Goal: Information Seeking & Learning: Find specific page/section

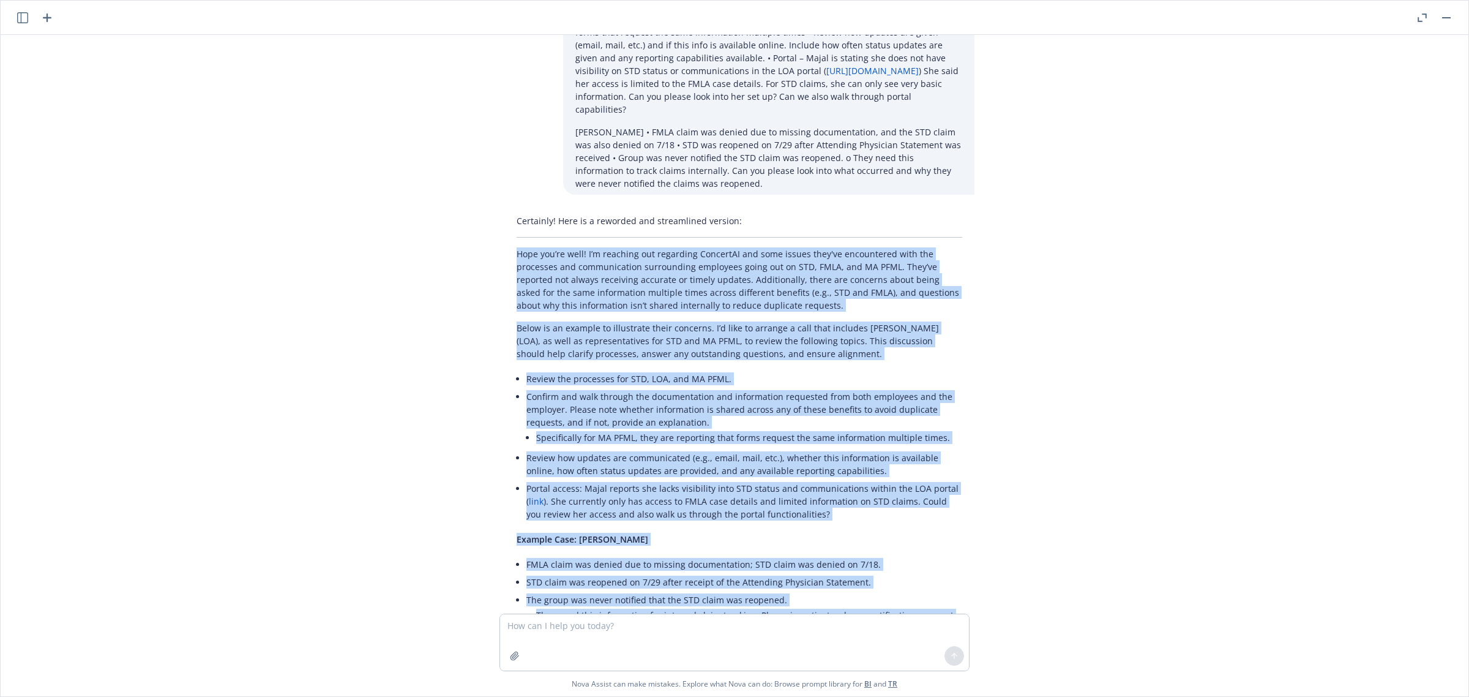
scroll to position [1425, 0]
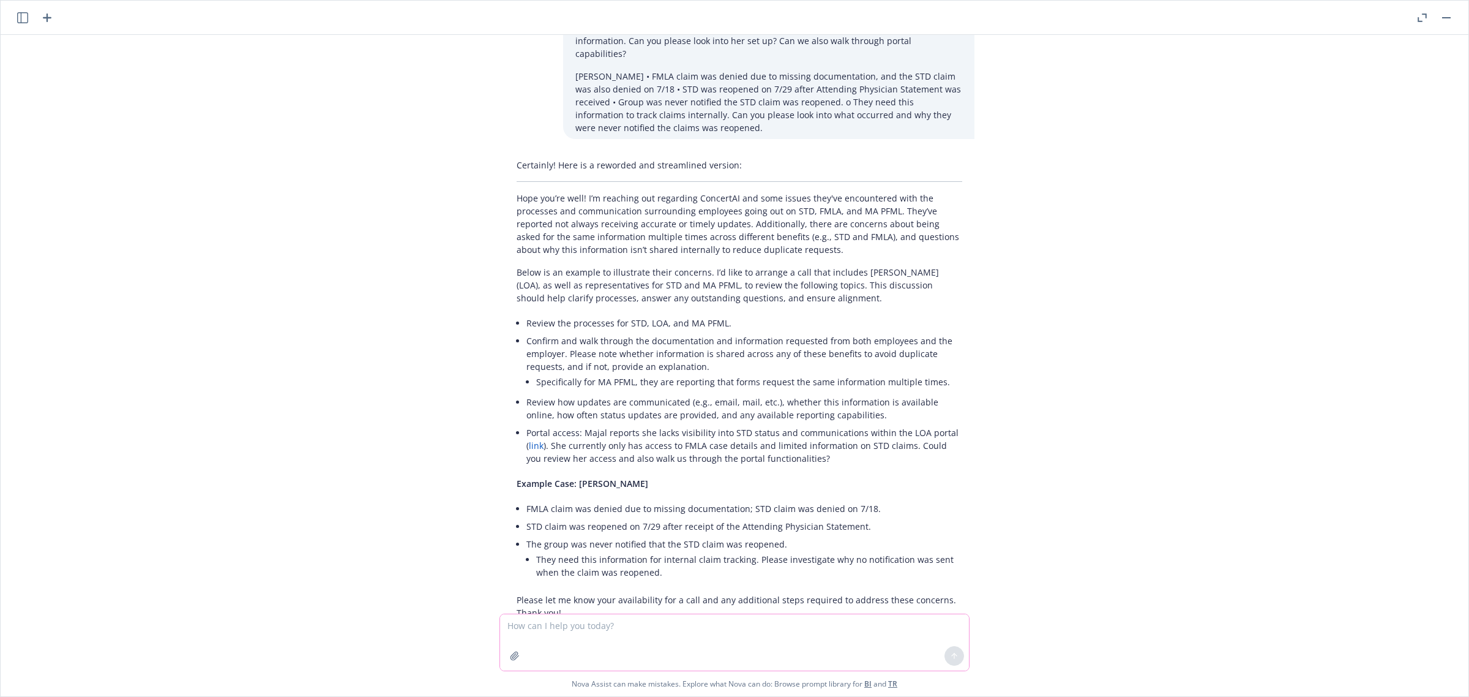
click at [600, 629] on textarea at bounding box center [734, 642] width 469 height 56
paste textarea "Can you please confirm all docs that will require signature from Exelixis for t…"
type textarea "reword - Can you please confirm all docs that will require signature from Exeli…"
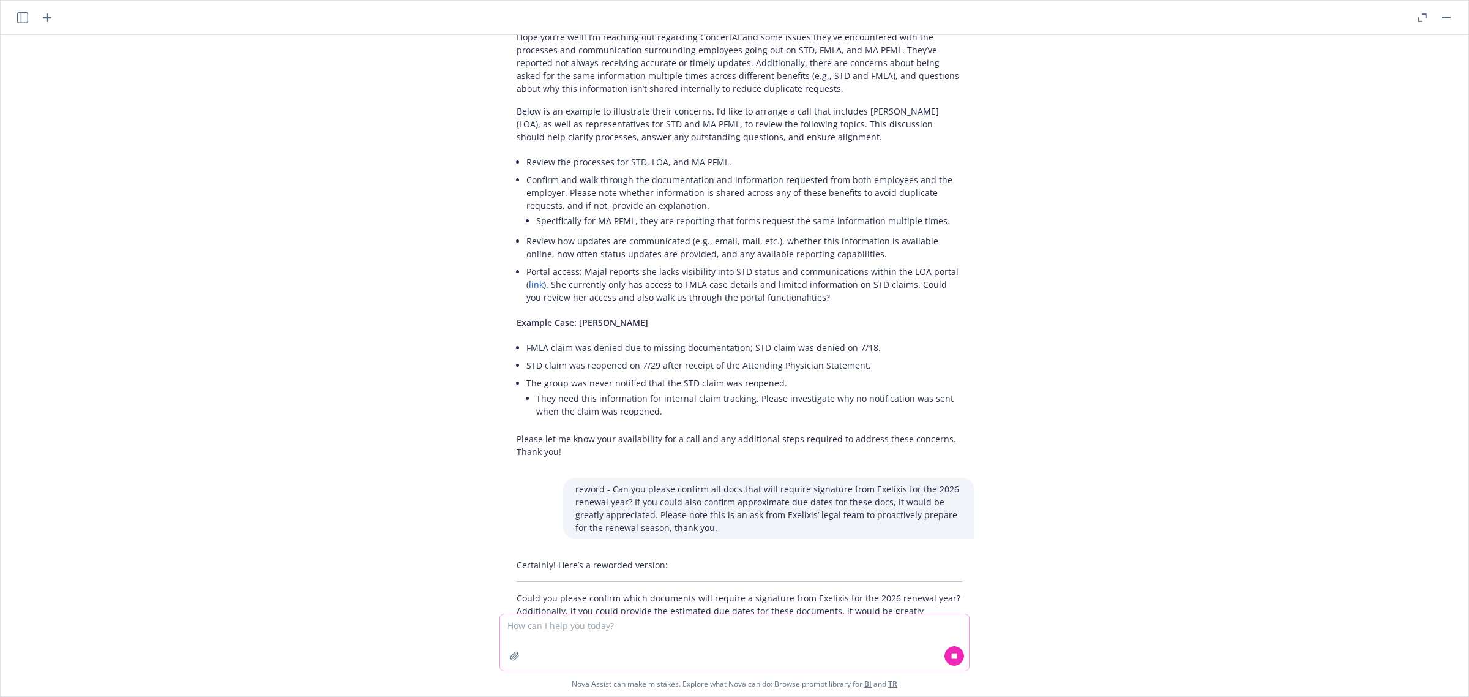
scroll to position [1611, 0]
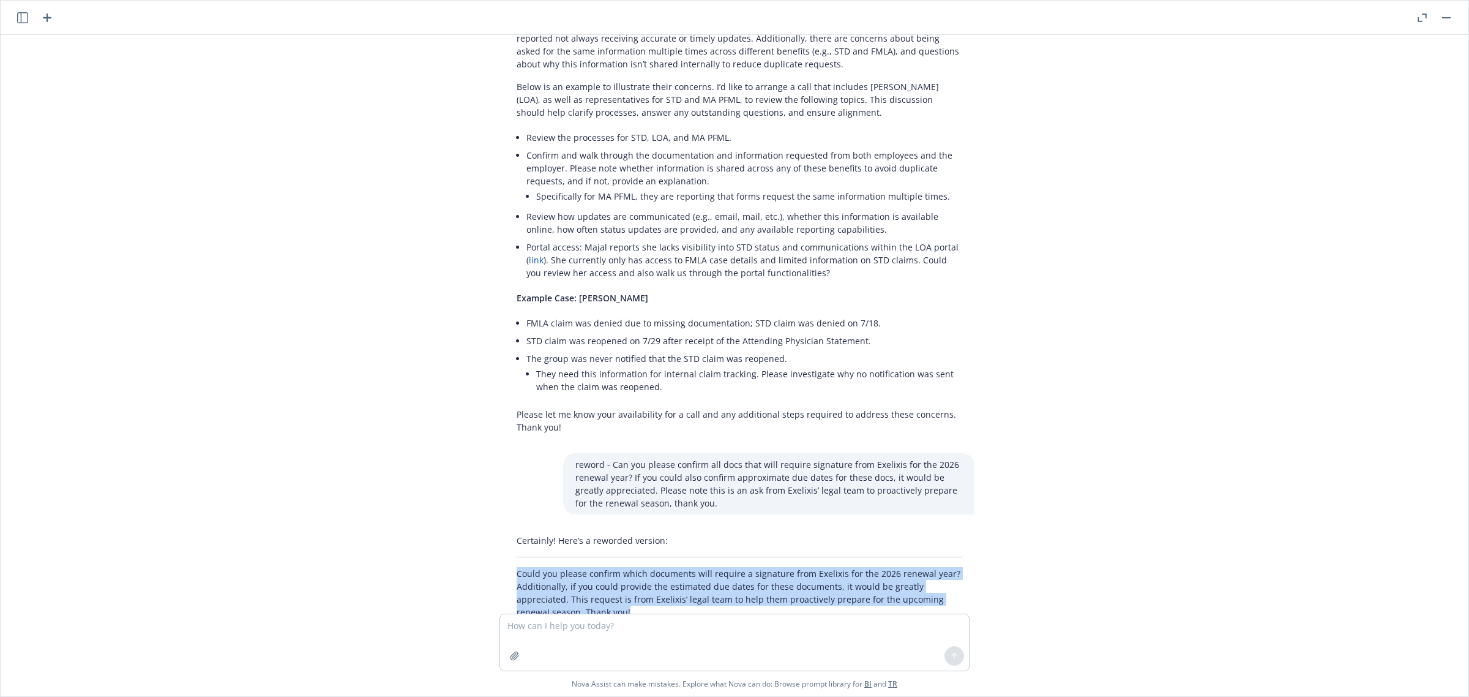
drag, startPoint x: 567, startPoint y: 577, endPoint x: 511, endPoint y: 536, distance: 69.5
click at [517, 567] on p "Could you please confirm which documents will require a signature from Exelixis…" at bounding box center [740, 592] width 446 height 51
copy p "Could you please confirm which documents will require a signature from Exelixis…"
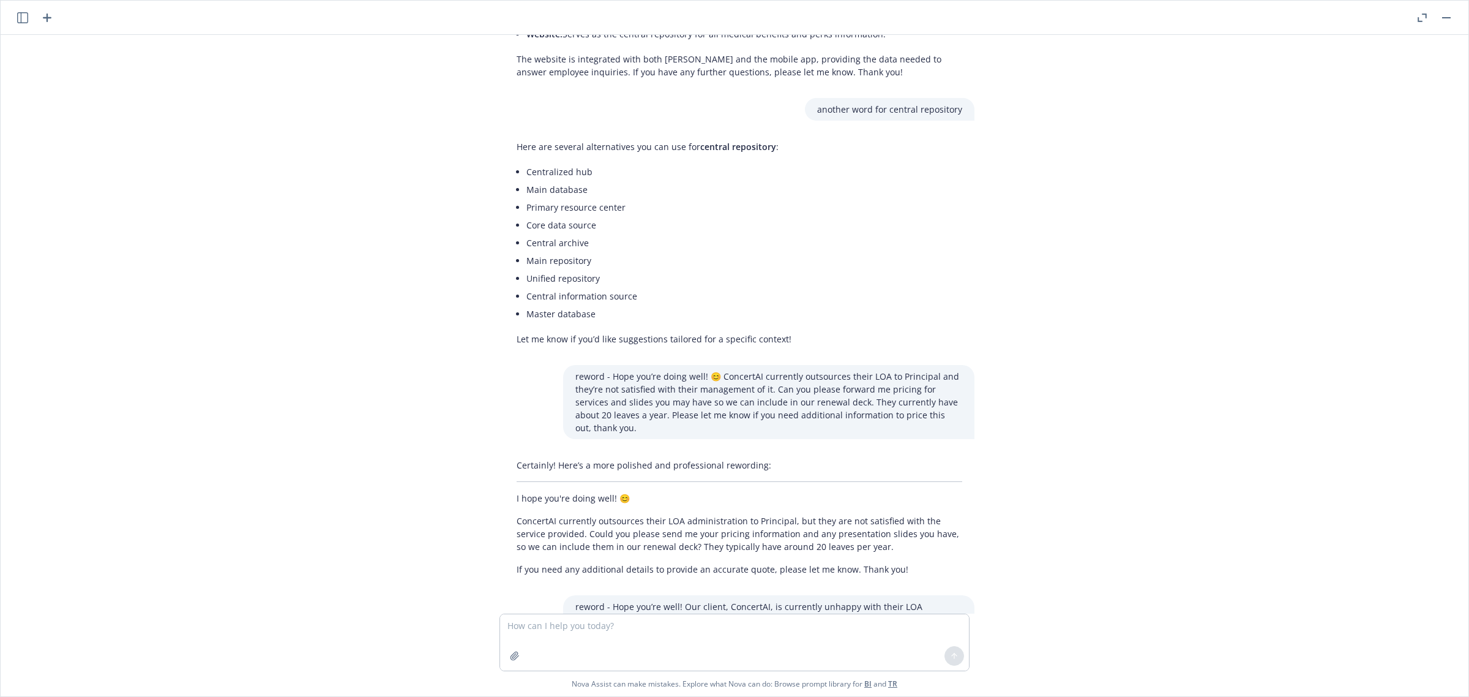
scroll to position [62, 0]
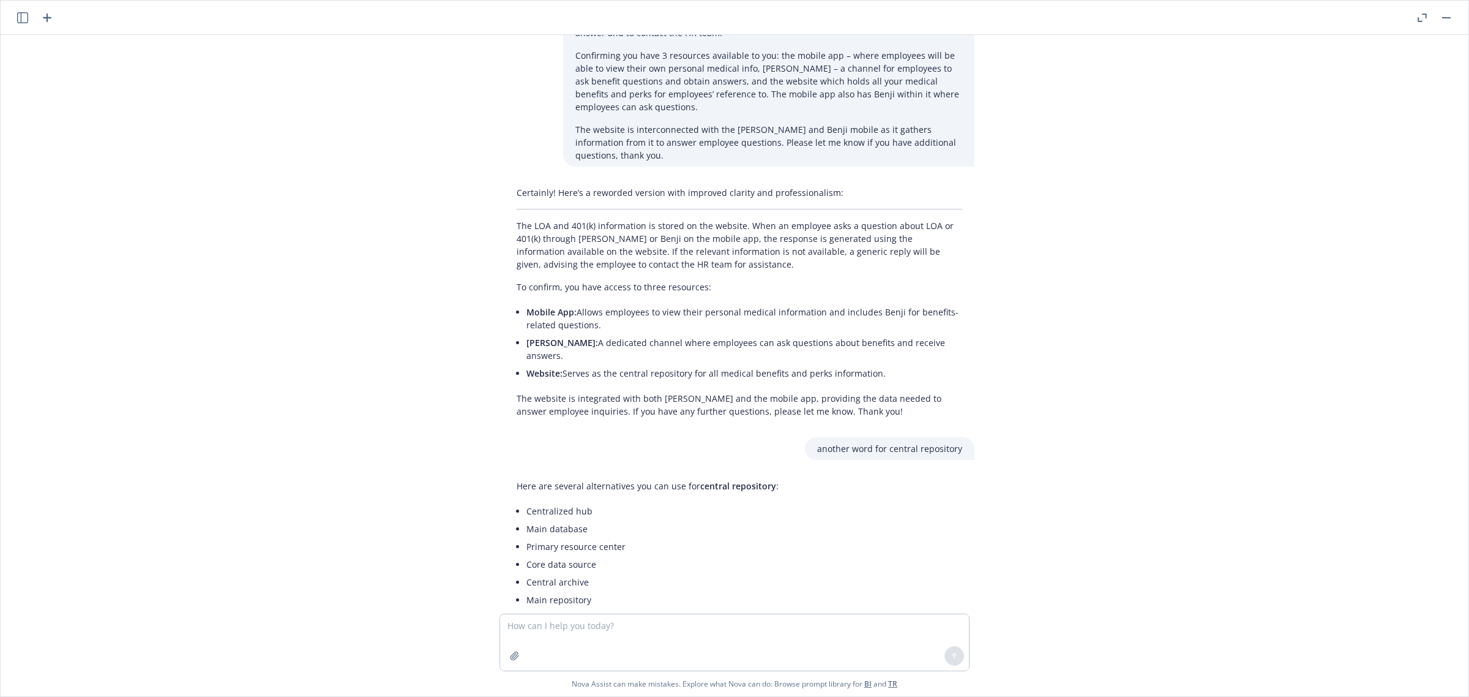
click at [1449, 23] on button "button" at bounding box center [1446, 17] width 15 height 15
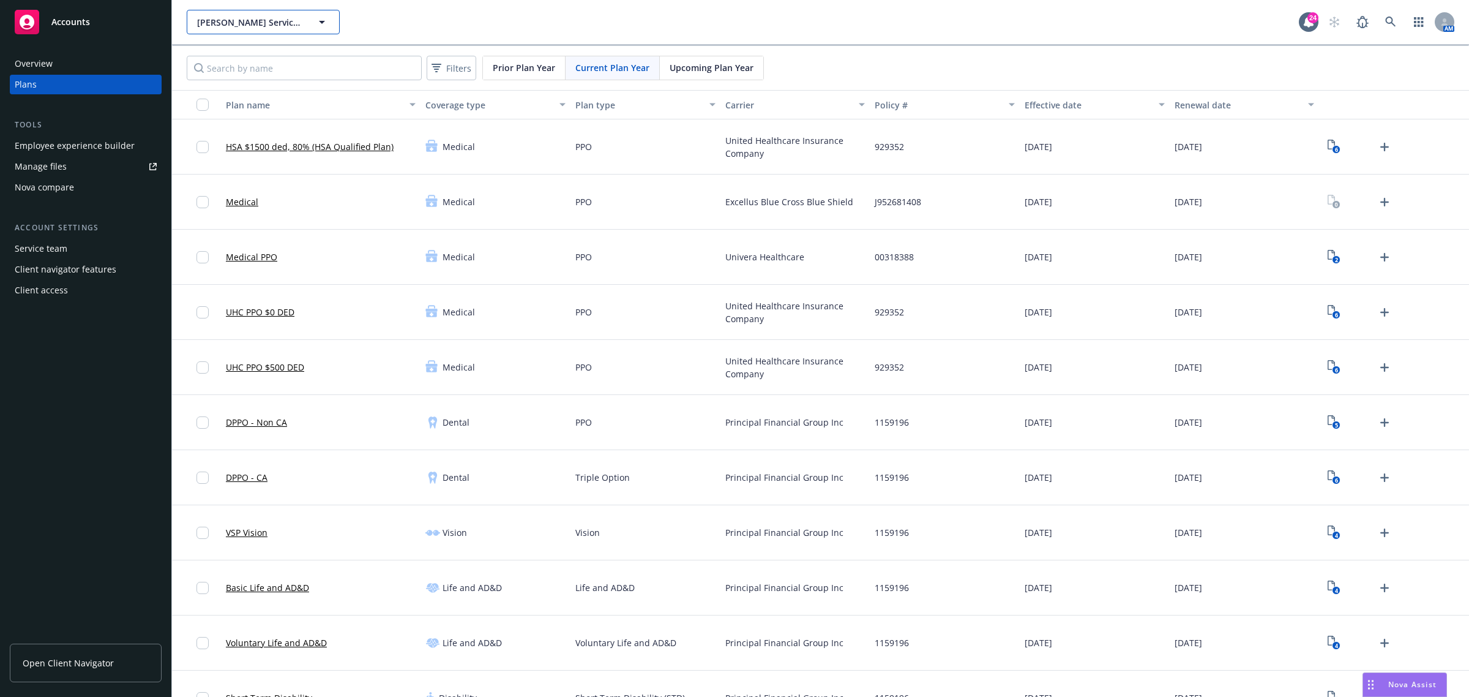
click at [293, 19] on span "[PERSON_NAME] Services, Inc." at bounding box center [250, 22] width 106 height 13
click at [236, 133] on strong "Exelixis, Inc." at bounding box center [225, 137] width 51 height 12
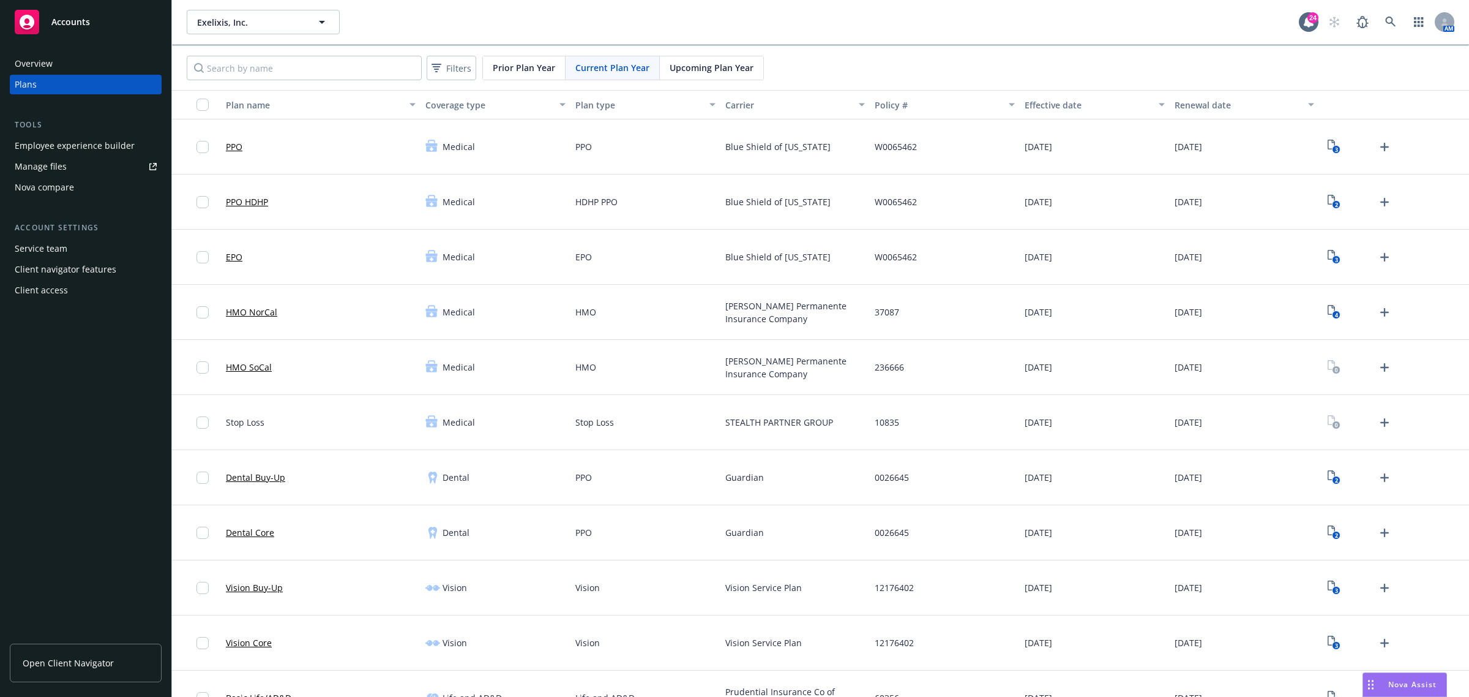
click at [92, 660] on span "Open Client Navigator" at bounding box center [68, 662] width 91 height 13
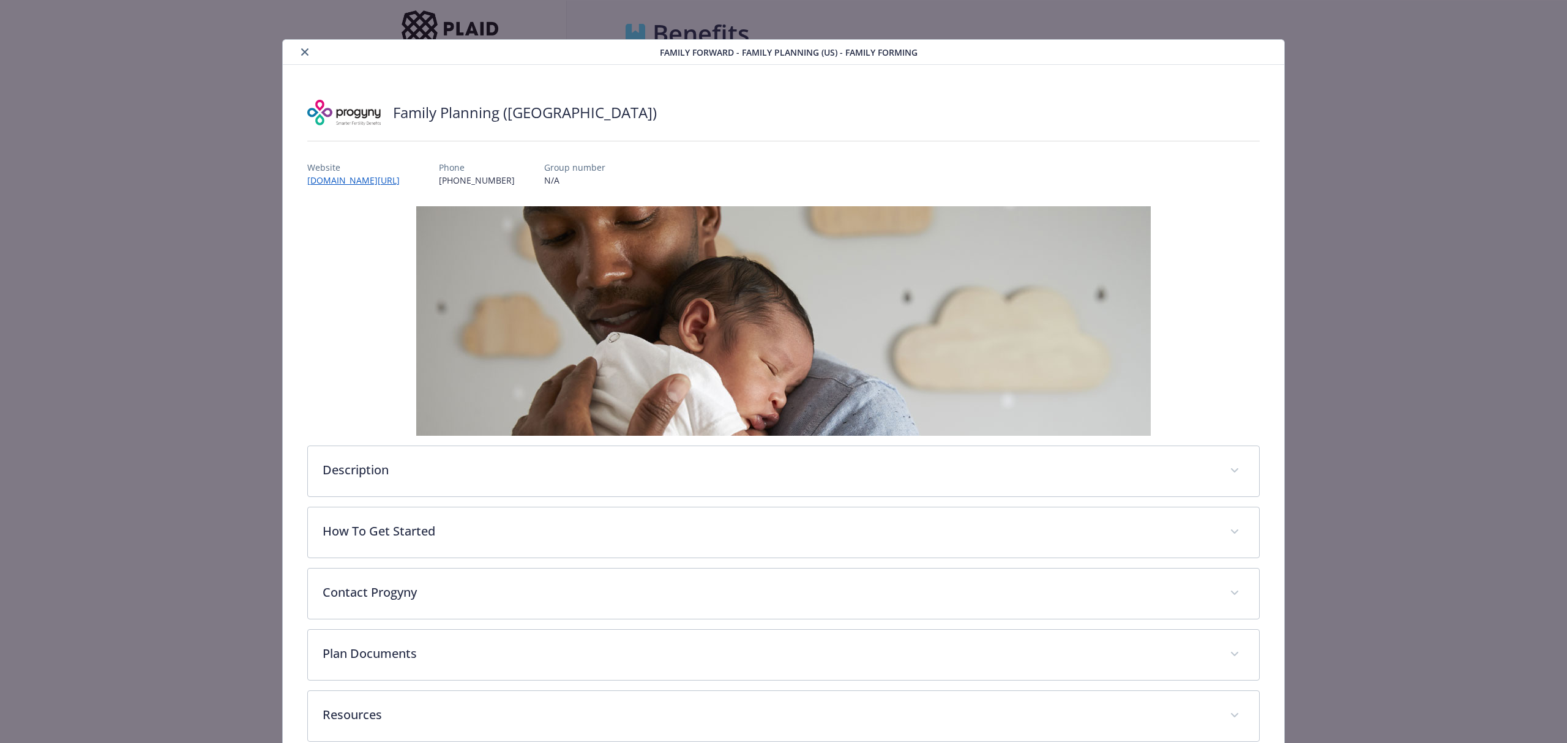
click at [293, 48] on div "details for plan Family Forward - Family Planning (US) - Family Forming" at bounding box center [474, 52] width 372 height 15
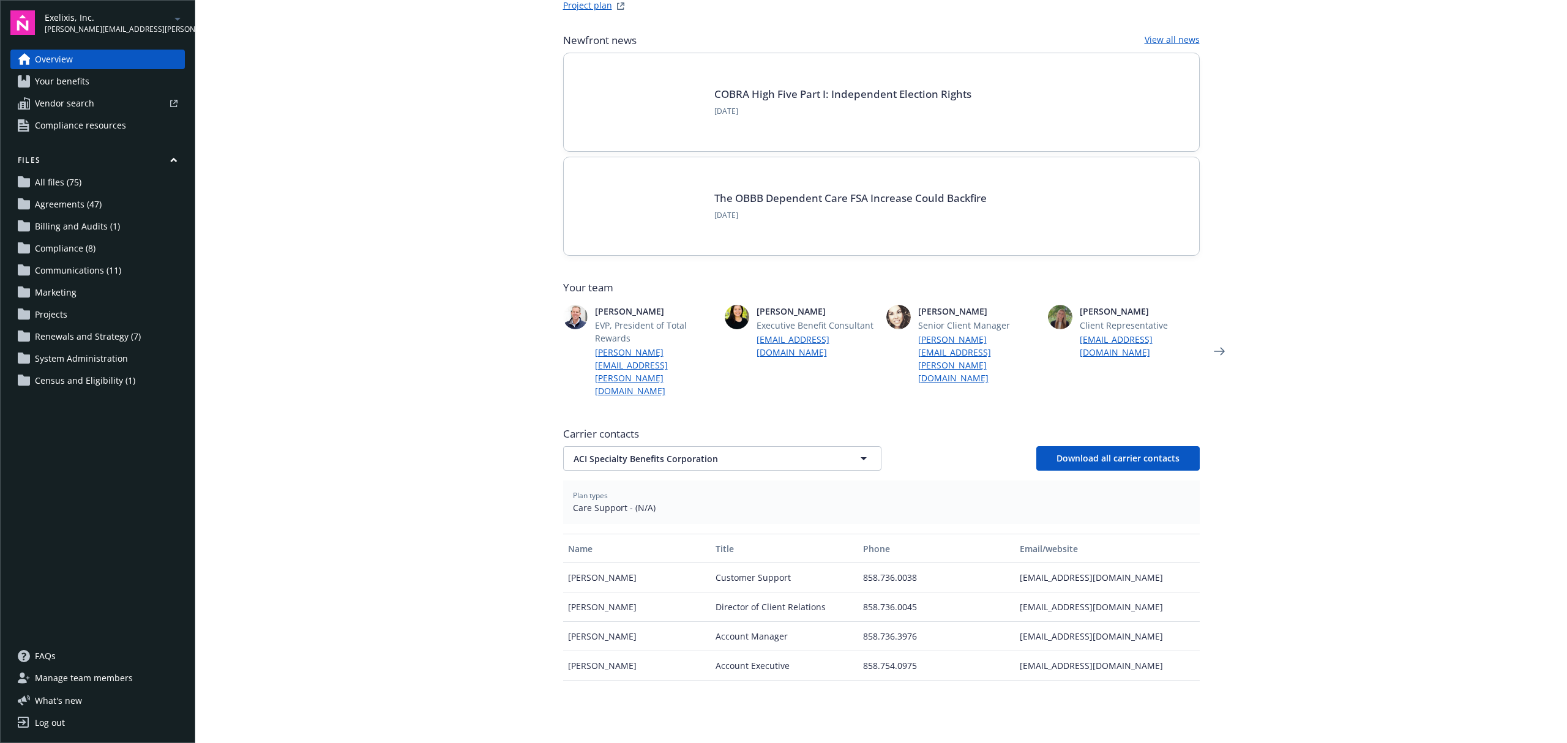
scroll to position [163, 0]
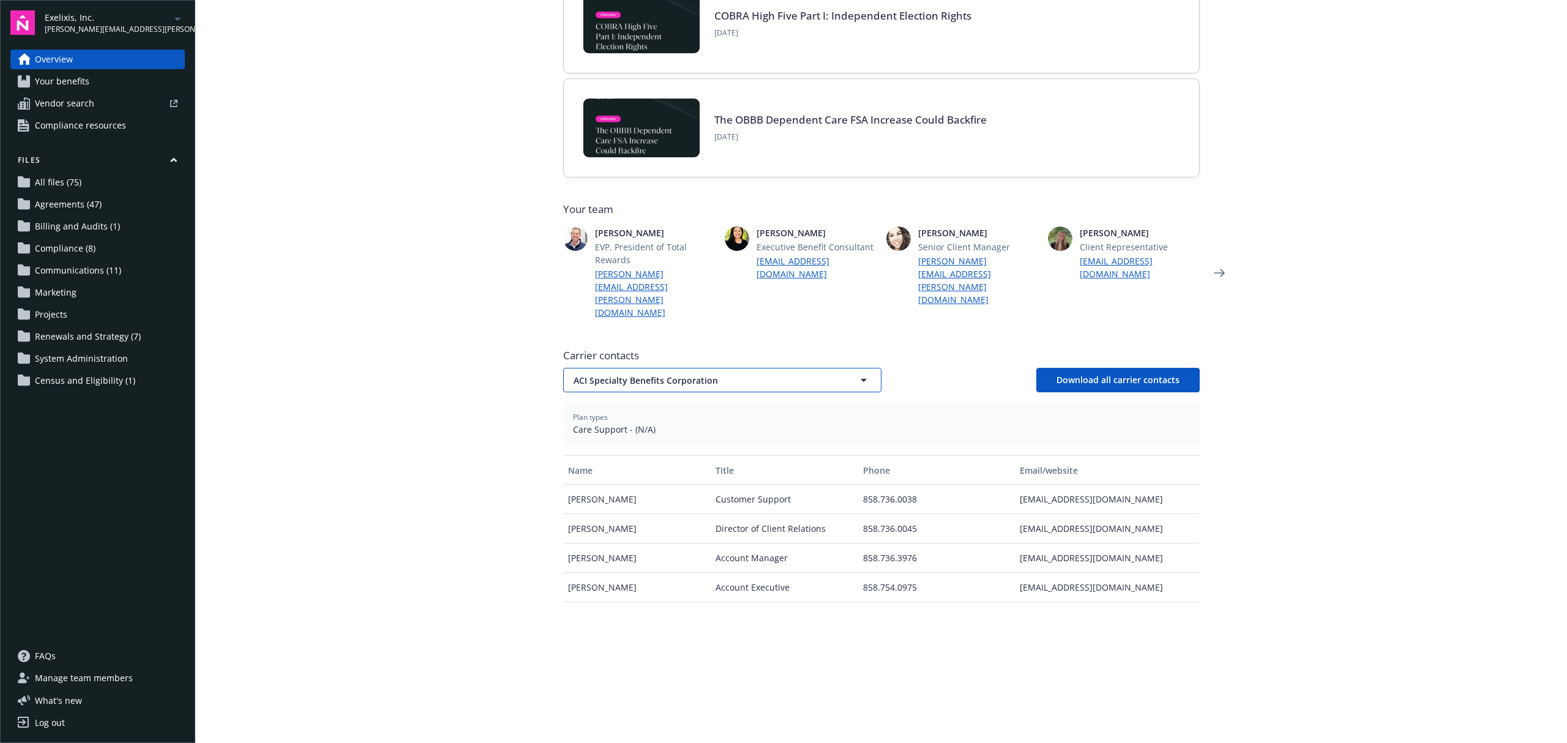
click at [599, 374] on span "ACI Specialty Benefits Corporation" at bounding box center [701, 380] width 255 height 13
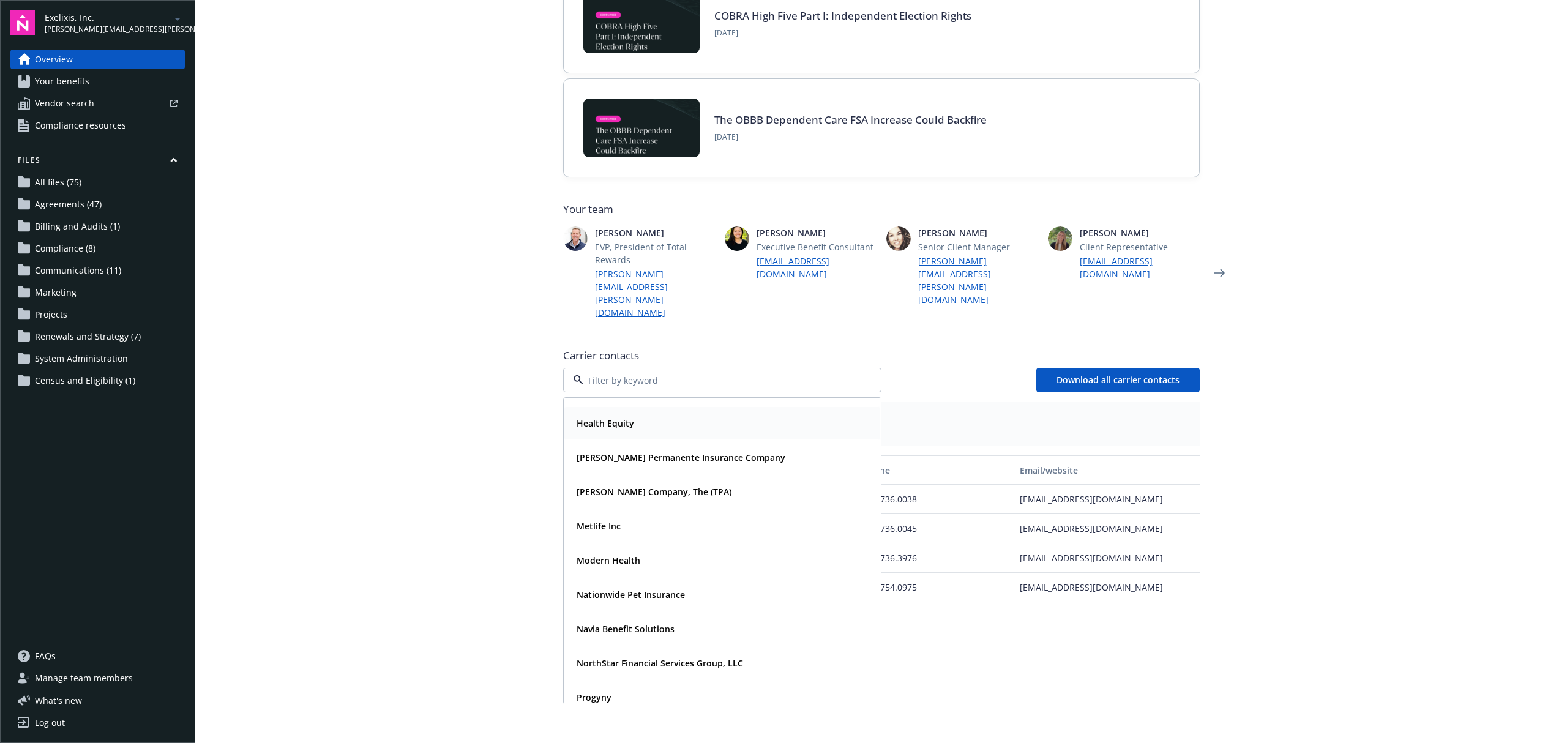
click at [605, 417] on strong "Health Equity" at bounding box center [606, 423] width 58 height 12
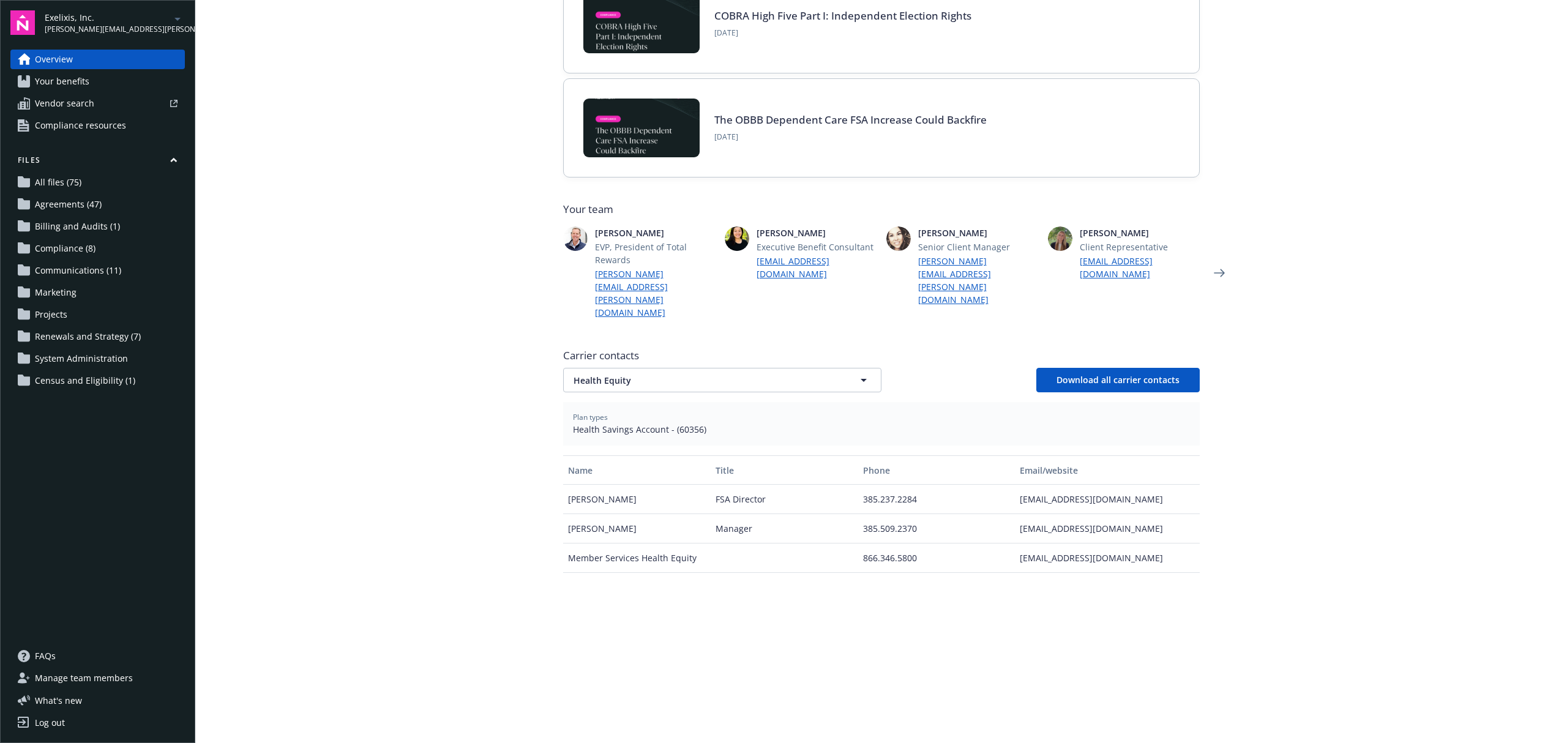
click at [392, 461] on main "Welcome to Navigator Project plan Newfront news View all news COBRA High Five P…" at bounding box center [881, 371] width 1372 height 743
drag, startPoint x: 1132, startPoint y: 487, endPoint x: 1015, endPoint y: 493, distance: 117.0
click at [1015, 514] on div "cflores@healthequity.com" at bounding box center [1107, 528] width 184 height 29
copy div "cflores@healthequity.com"
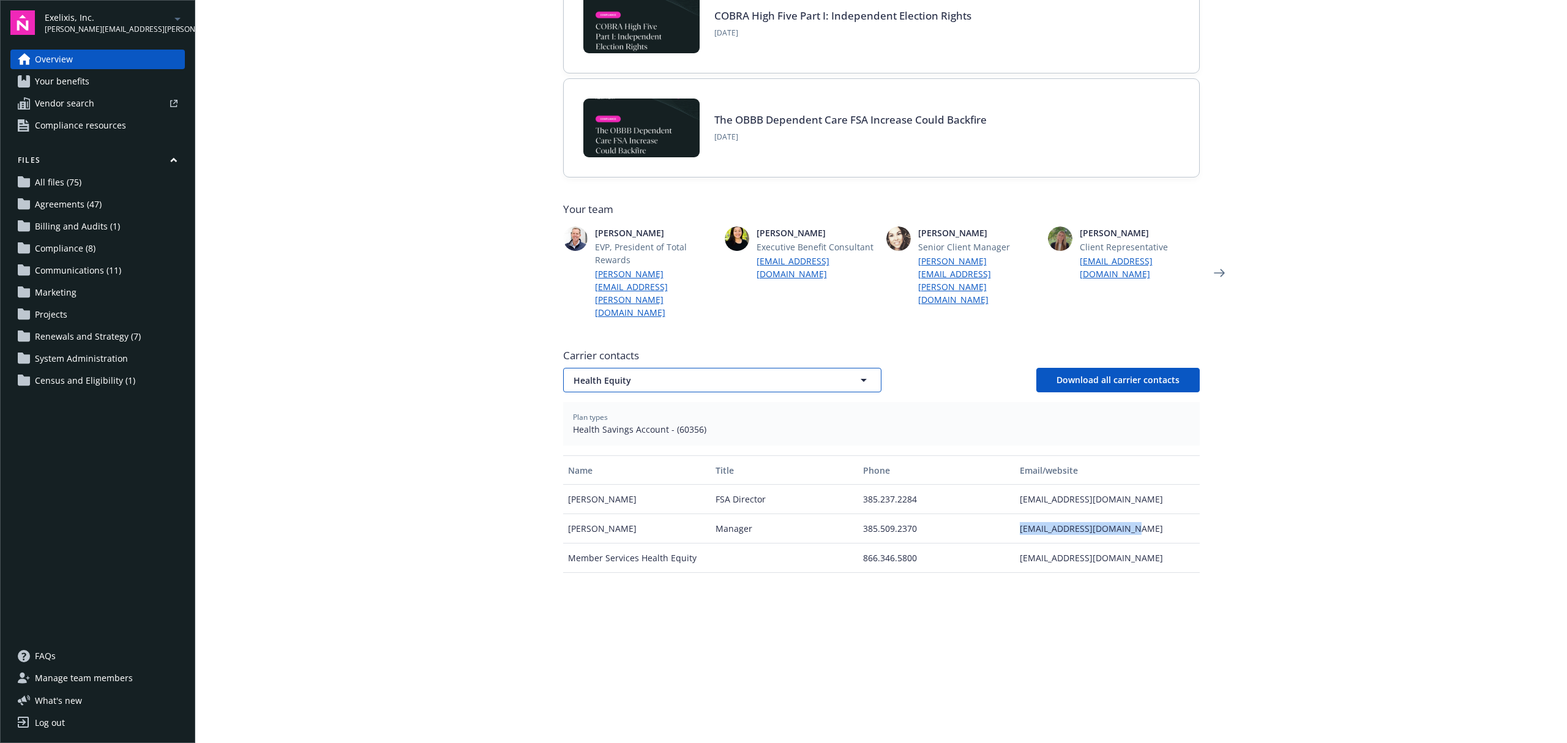
click at [644, 374] on span "Health Equity" at bounding box center [701, 380] width 255 height 13
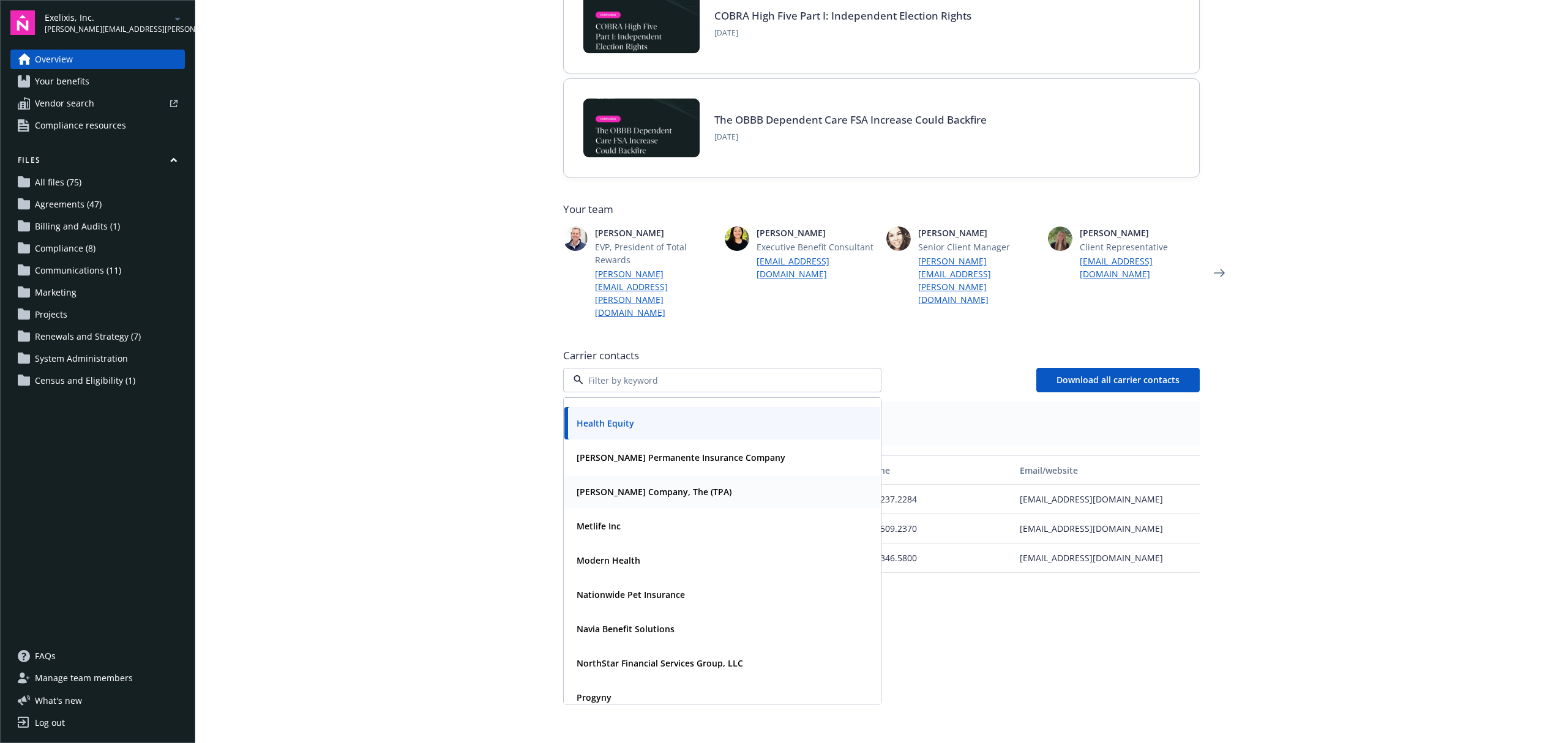
scroll to position [0, 0]
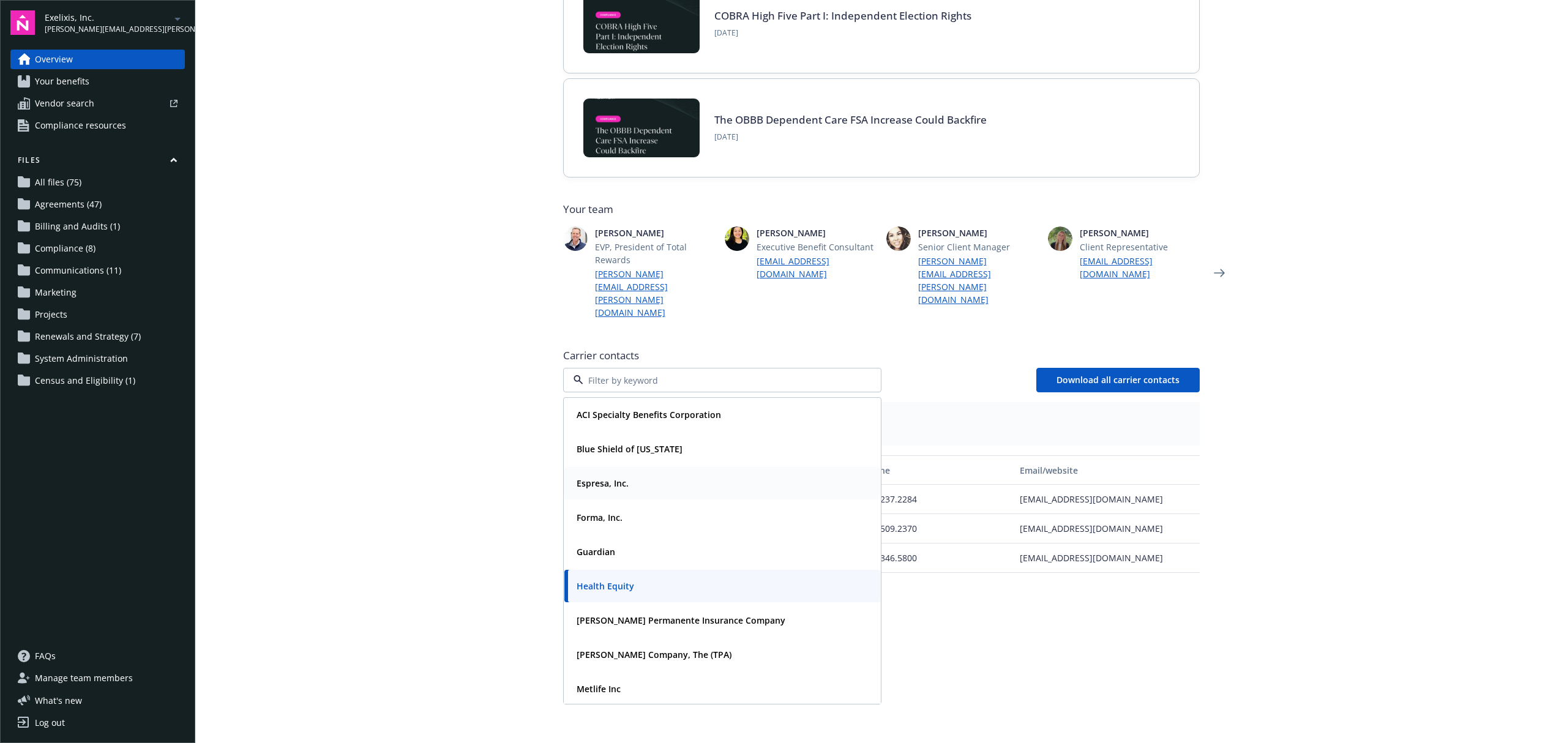
click at [600, 477] on strong "Espresa, Inc." at bounding box center [603, 483] width 52 height 12
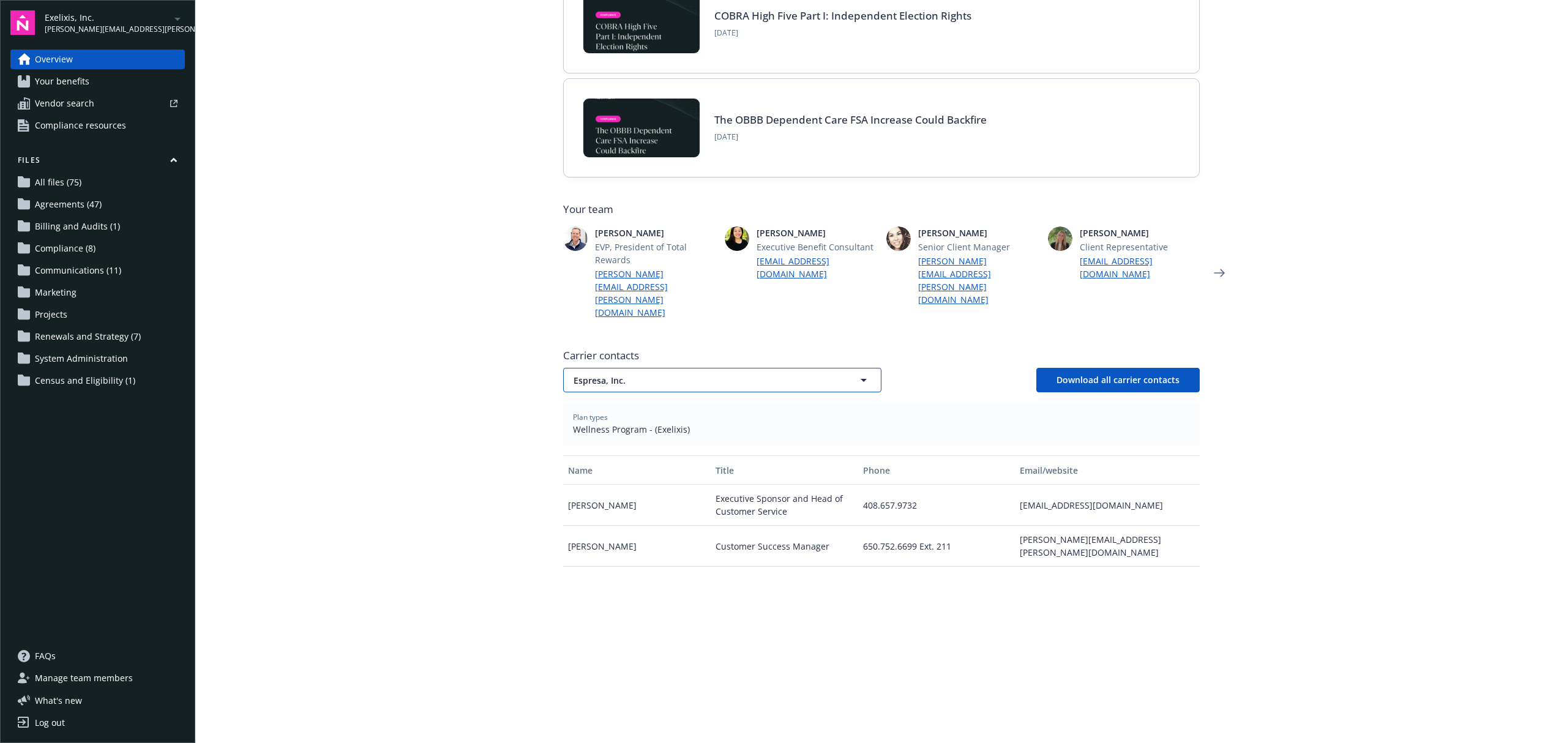
click at [632, 368] on button "Espresa, Inc." at bounding box center [722, 380] width 318 height 24
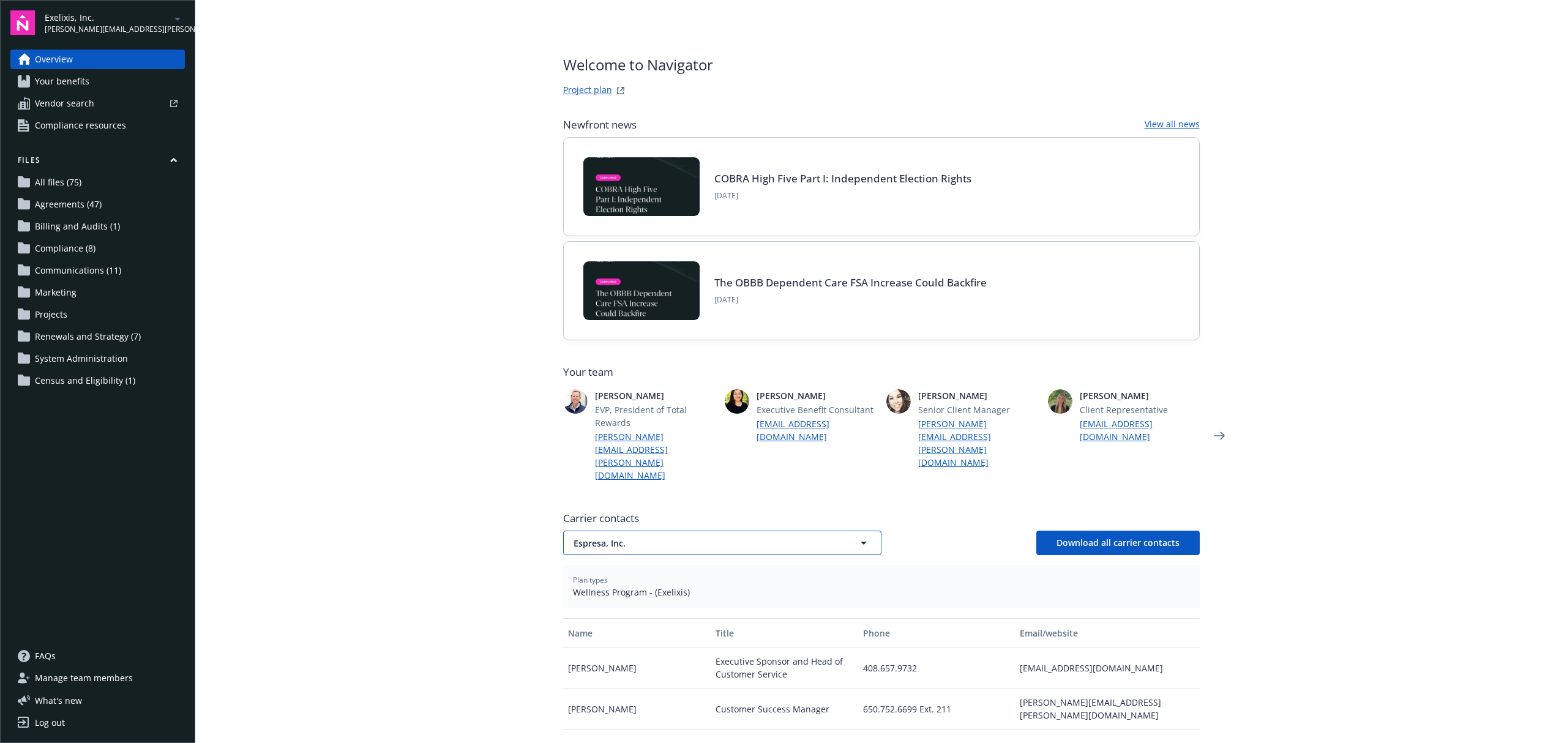
click at [674, 537] on span "Espresa, Inc." at bounding box center [701, 543] width 255 height 13
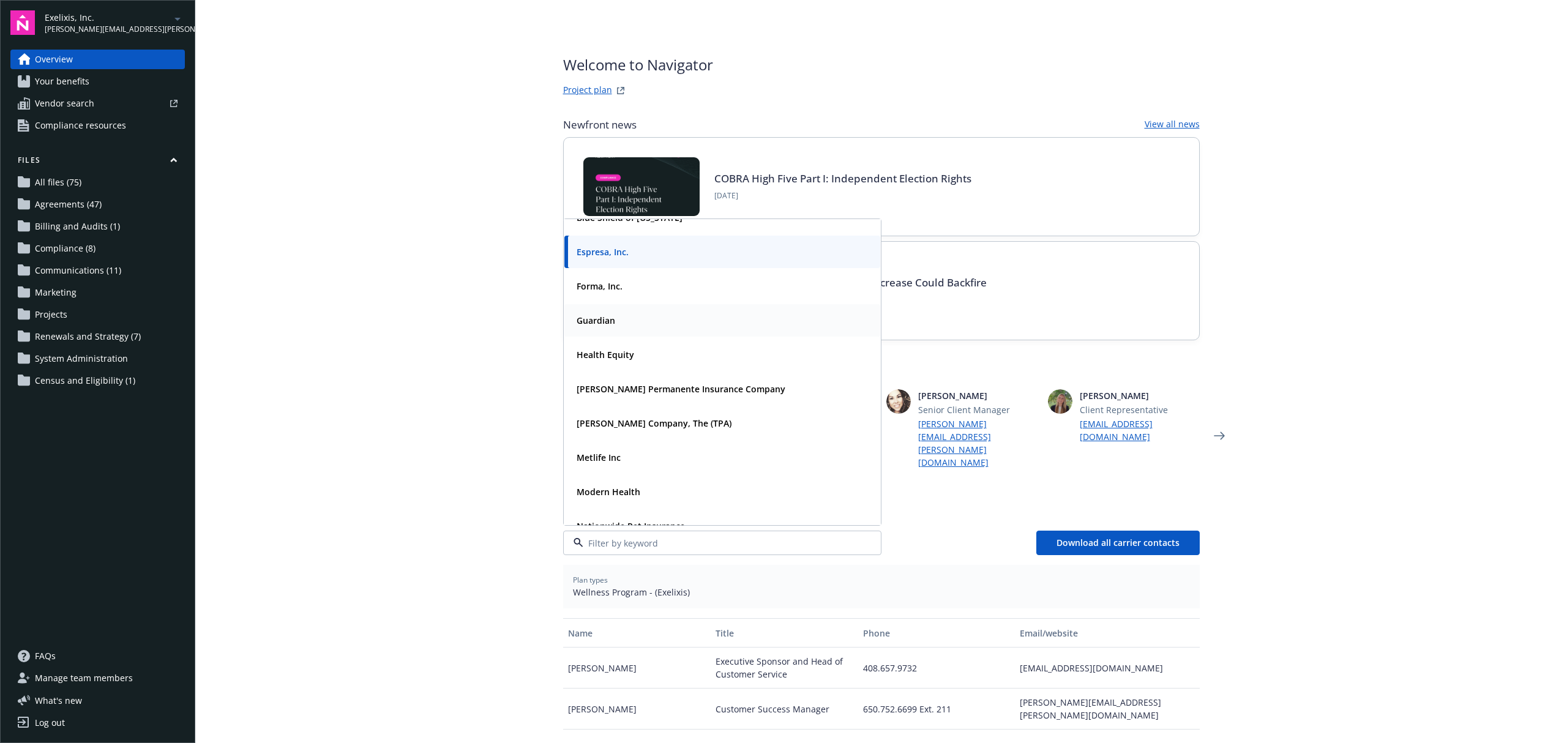
scroll to position [81, 0]
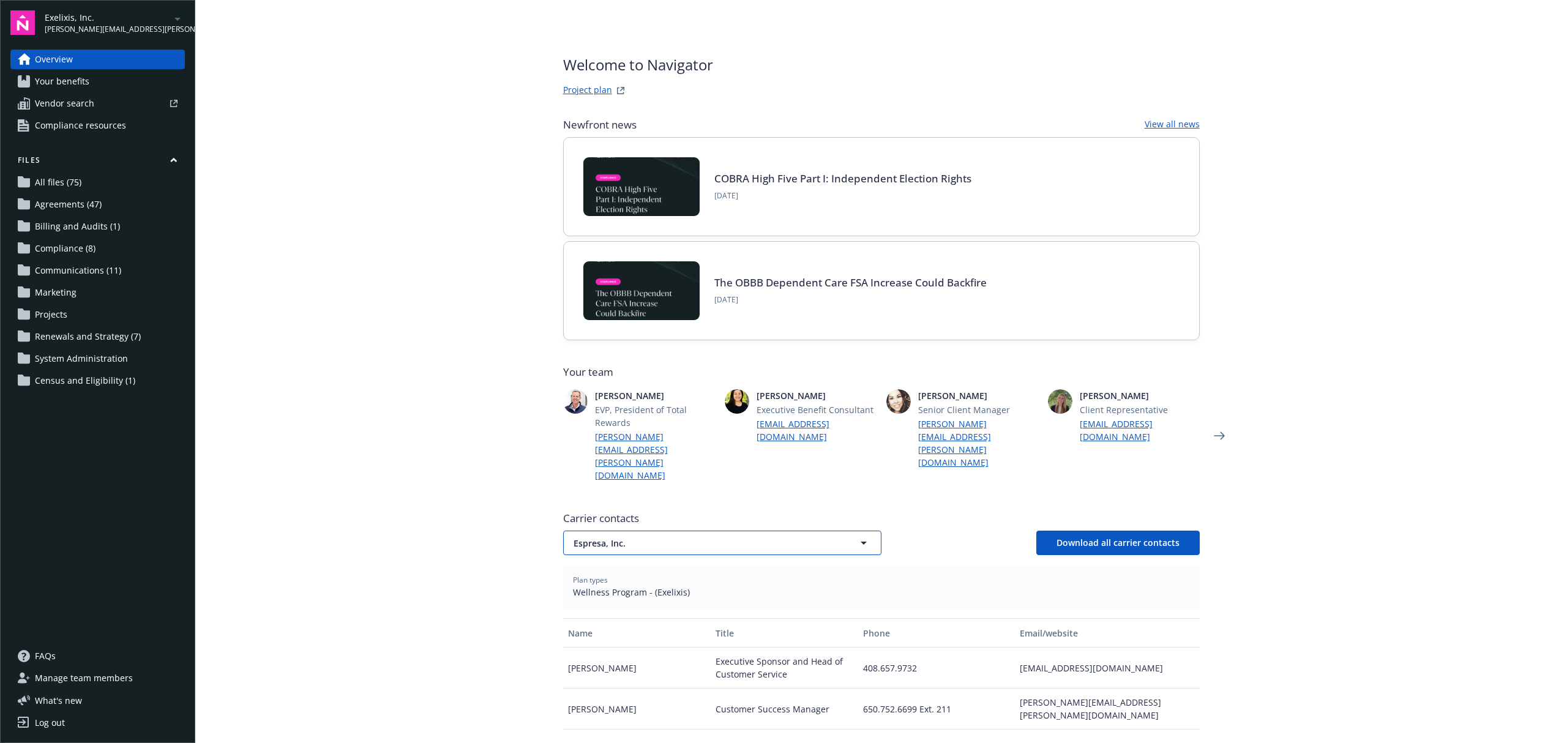
click at [596, 537] on span "Espresa, Inc." at bounding box center [701, 543] width 255 height 13
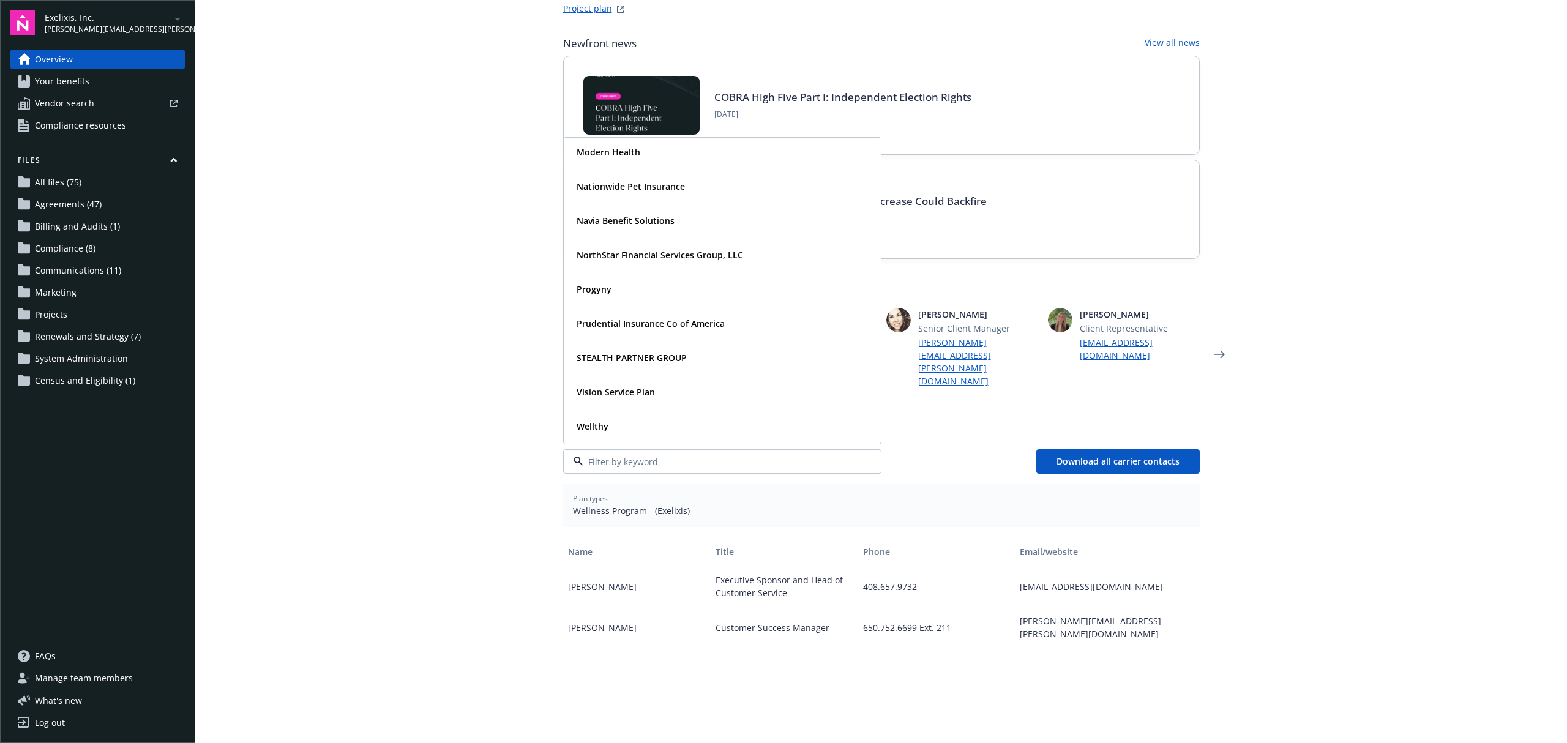
click at [451, 356] on main "Welcome to Navigator Project plan Newfront news View all news COBRA High Five P…" at bounding box center [881, 371] width 1372 height 743
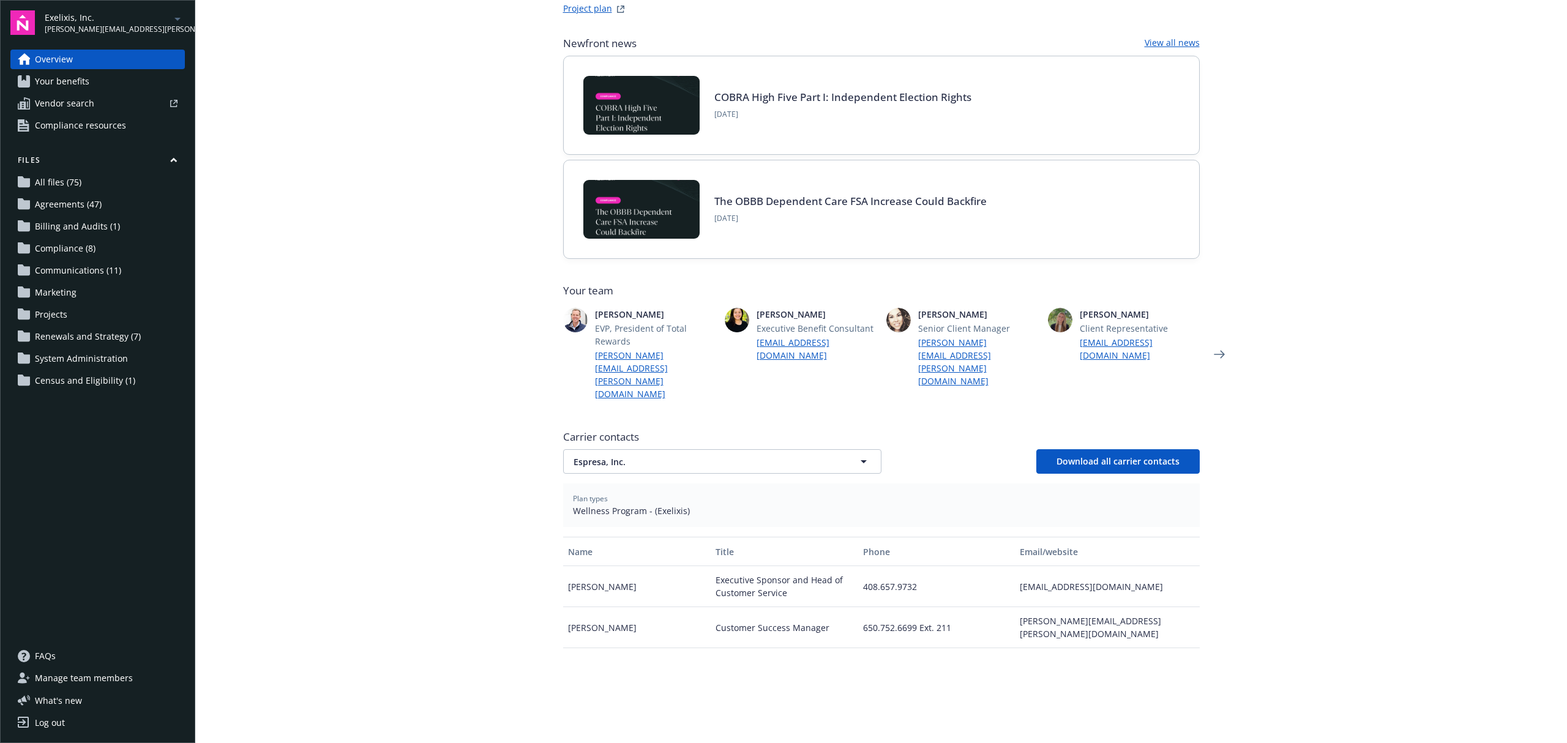
drag, startPoint x: 73, startPoint y: 185, endPoint x: 321, endPoint y: 144, distance: 250.6
click at [73, 185] on span "All files (75)" at bounding box center [58, 183] width 47 height 20
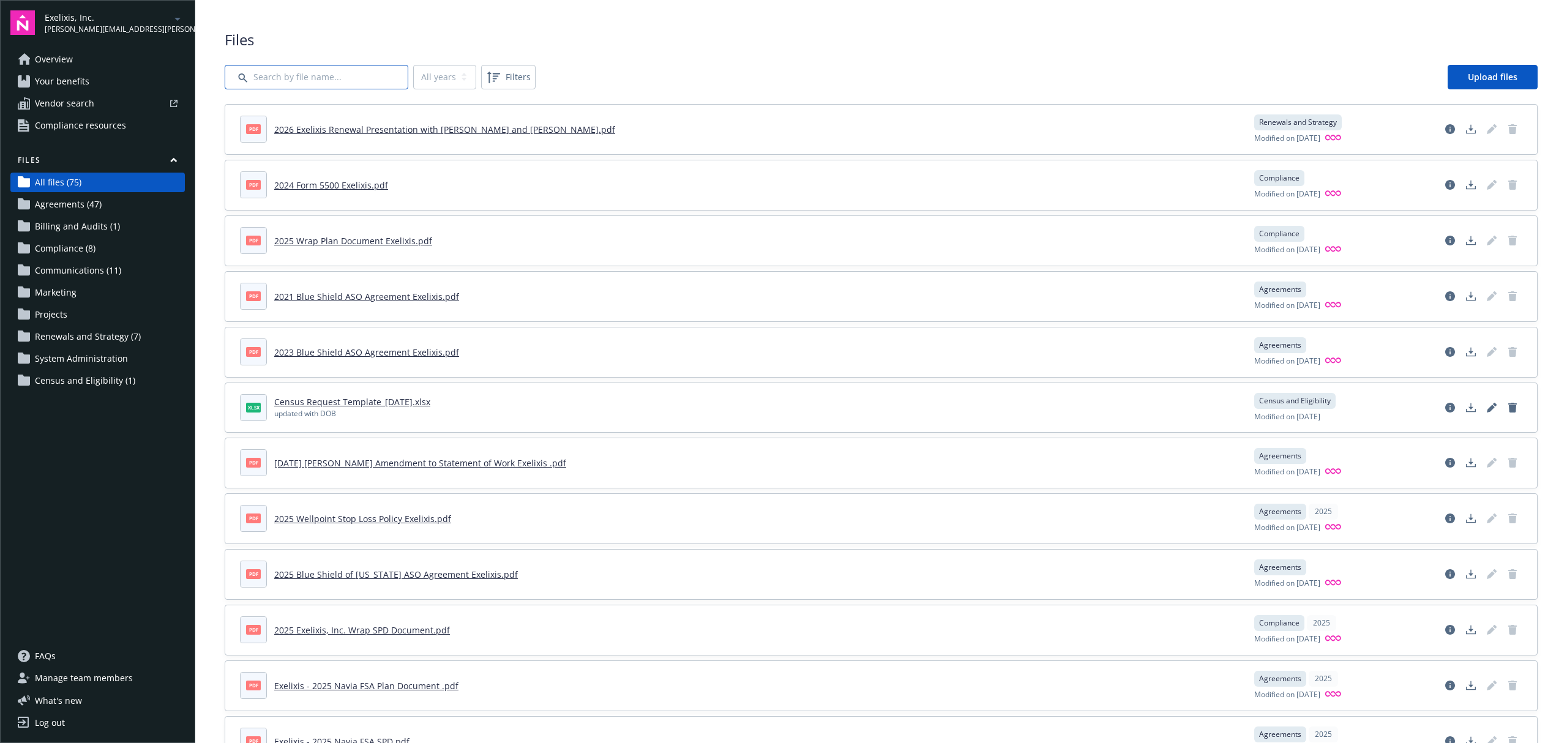
click at [353, 79] on input "Search by file name..." at bounding box center [317, 77] width 184 height 24
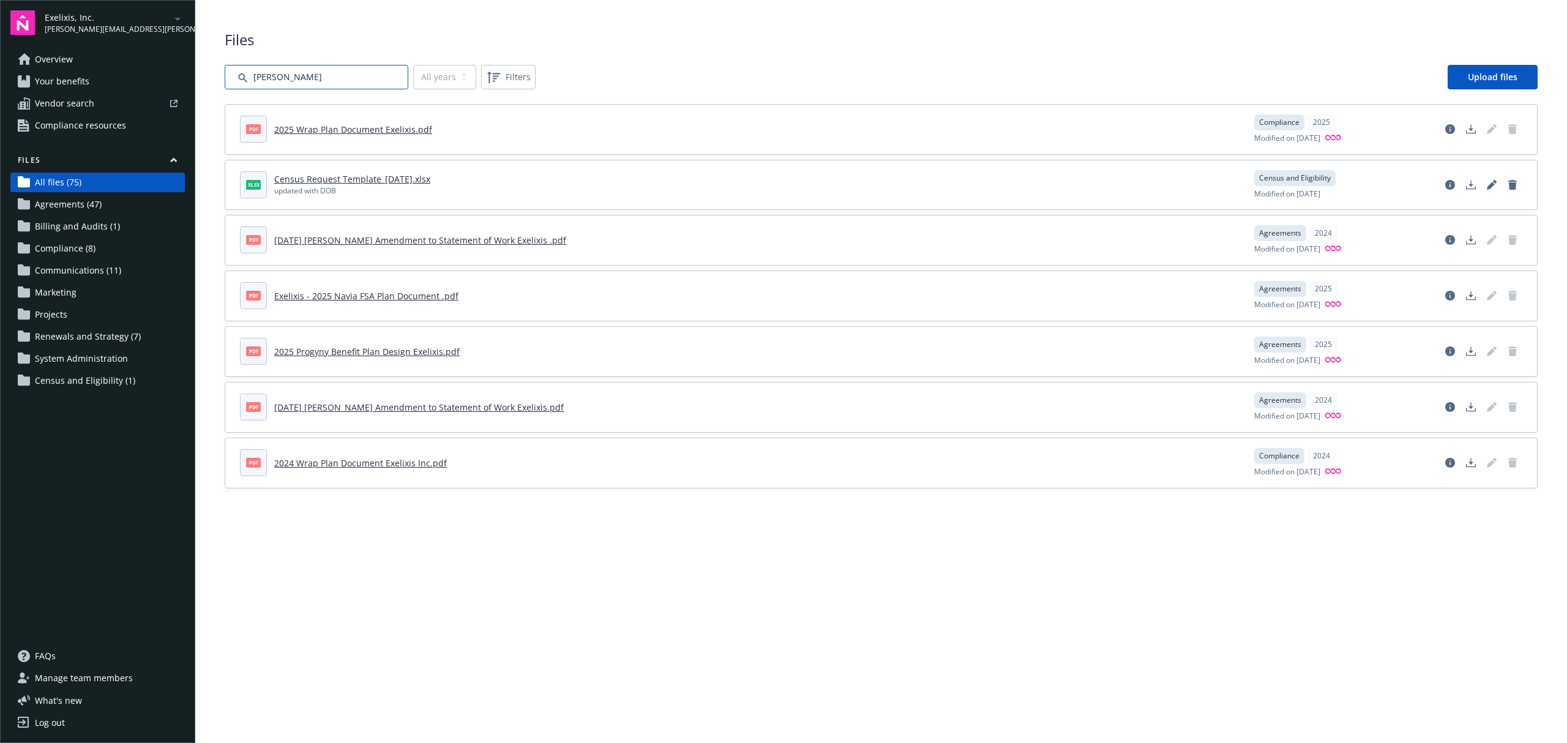
type input "larkin"
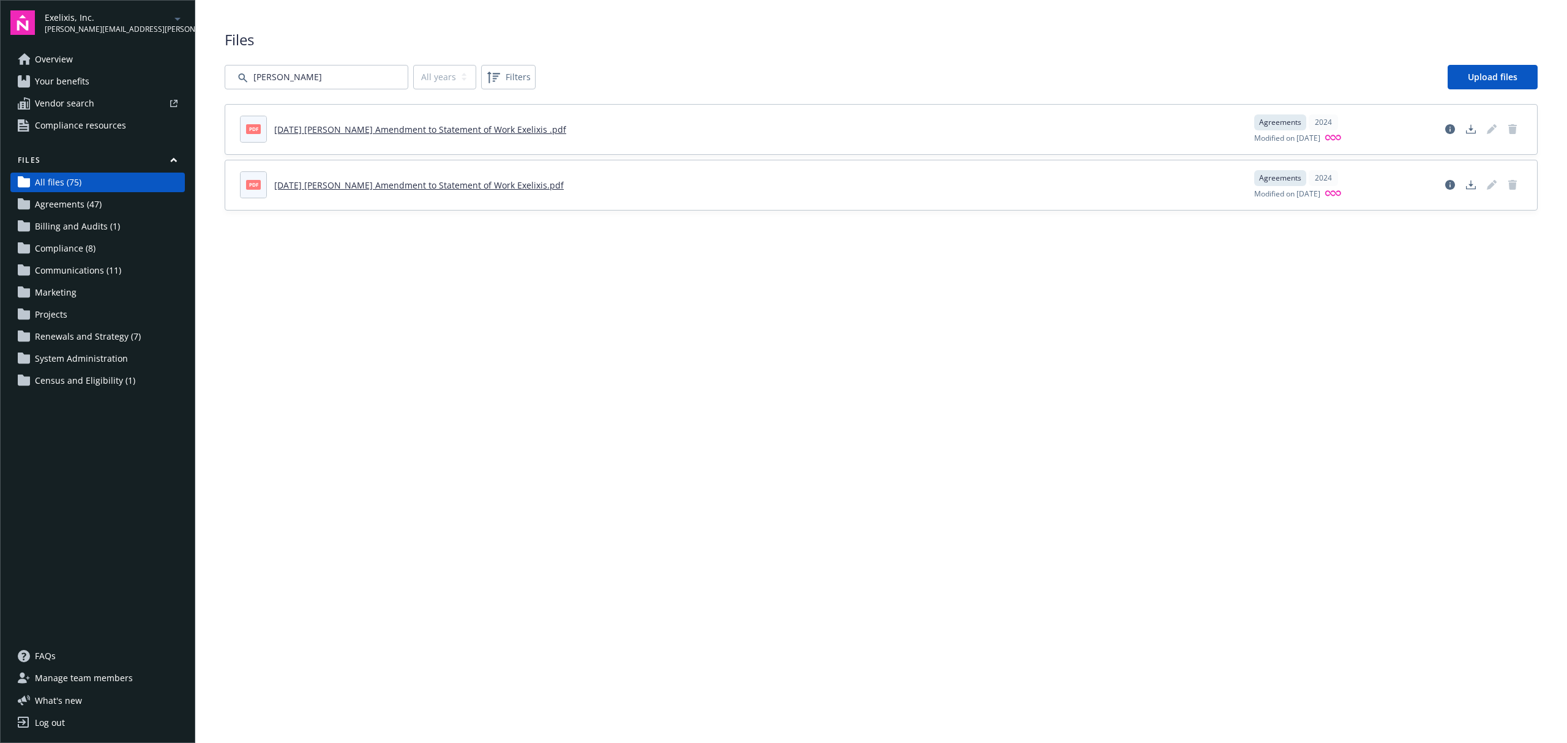
click at [378, 184] on link "2024.10.25 Larkin Amendment to Statement of Work Exelixis.pdf" at bounding box center [419, 185] width 290 height 12
click at [383, 128] on link "2024.05.03 Larkin Amendment to Statement of Work Exelixis .pdf" at bounding box center [420, 130] width 292 height 12
